Goal: Use online tool/utility: Utilize a website feature to perform a specific function

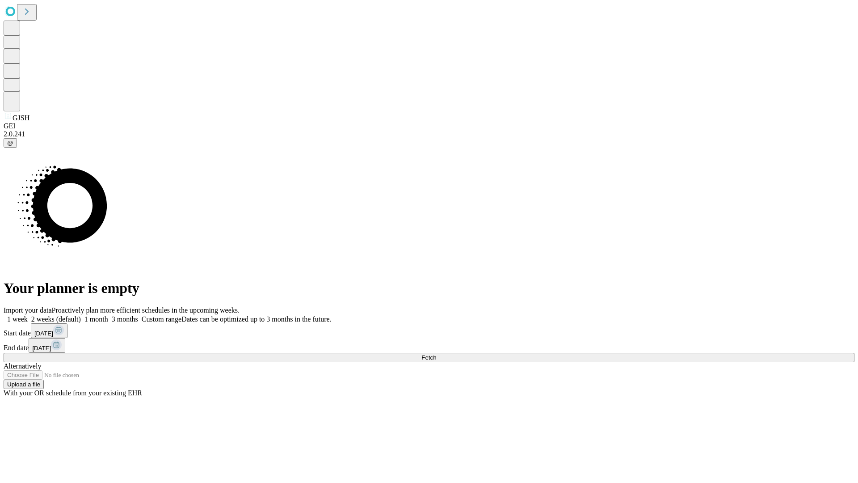
click at [436, 354] on span "Fetch" at bounding box center [428, 357] width 15 height 7
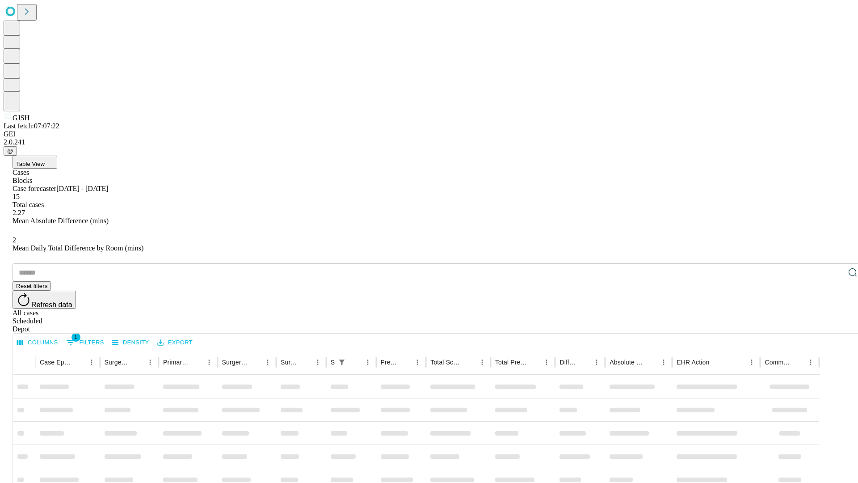
click at [45, 160] on span "Table View" at bounding box center [30, 163] width 29 height 7
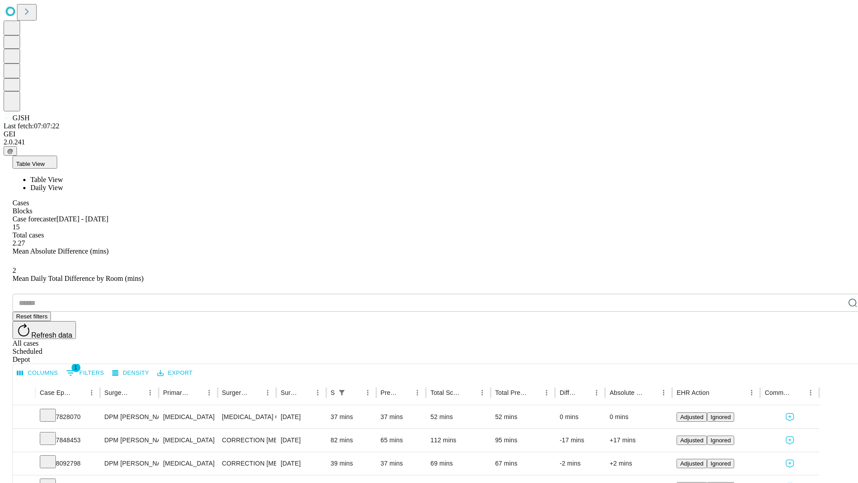
click at [63, 184] on span "Daily View" at bounding box center [46, 188] width 33 height 8
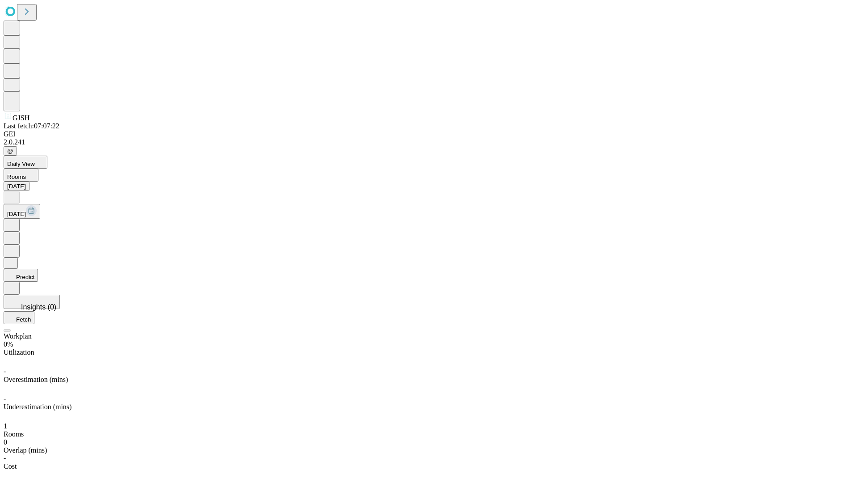
click at [38, 269] on button "Predict" at bounding box center [21, 275] width 34 height 13
